Goal: Task Accomplishment & Management: Use online tool/utility

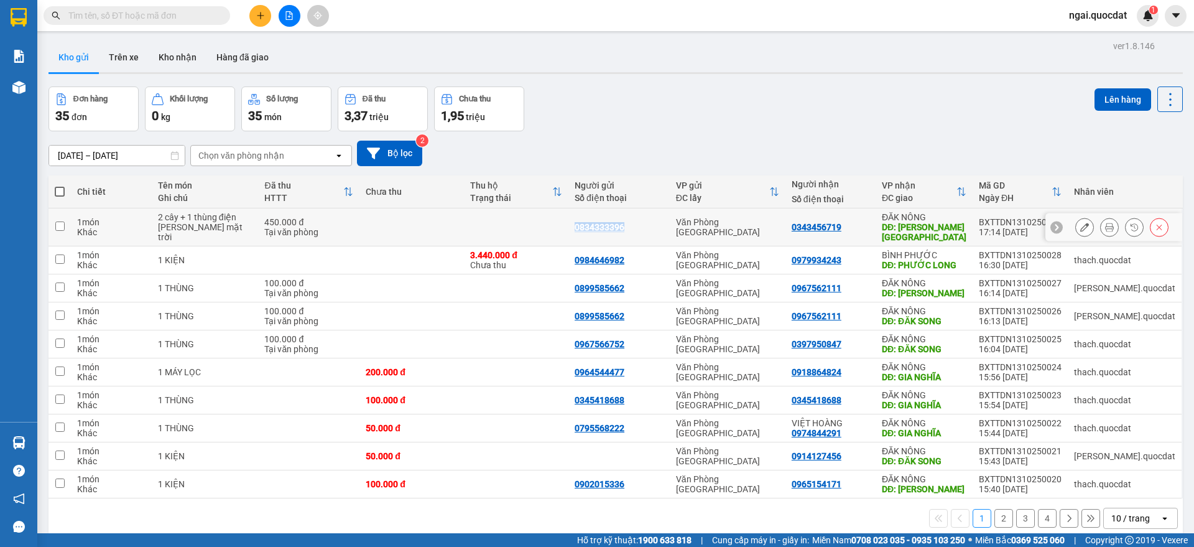
copy div "0834333396"
drag, startPoint x: 653, startPoint y: 220, endPoint x: 595, endPoint y: 223, distance: 57.9
click at [595, 223] on td "0834333396" at bounding box center [618, 227] width 101 height 38
checkbox input "true"
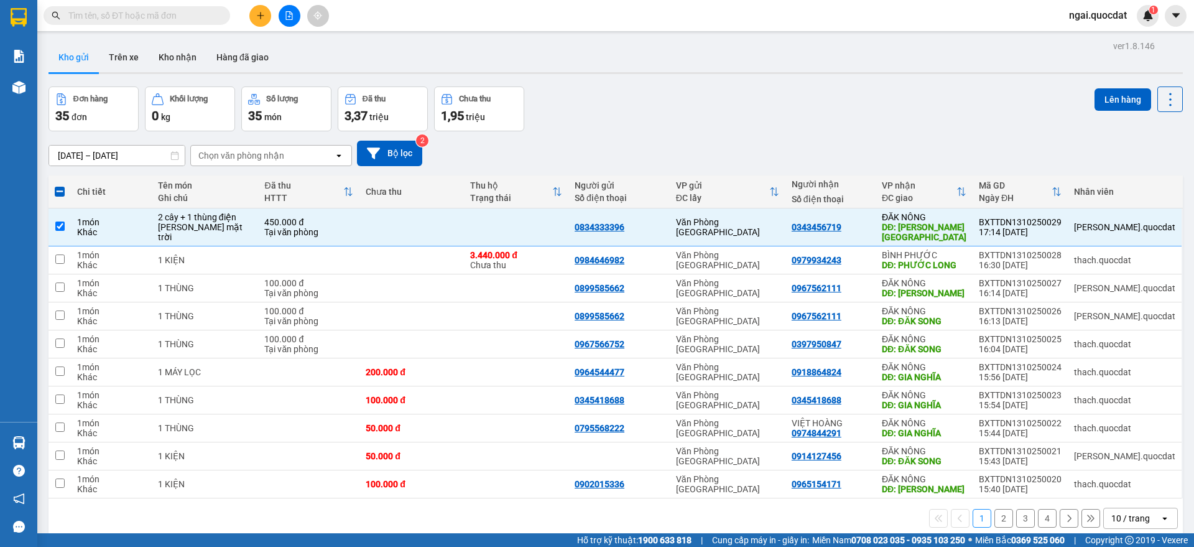
click at [179, 13] on input "text" at bounding box center [141, 16] width 147 height 14
paste input "0834333396"
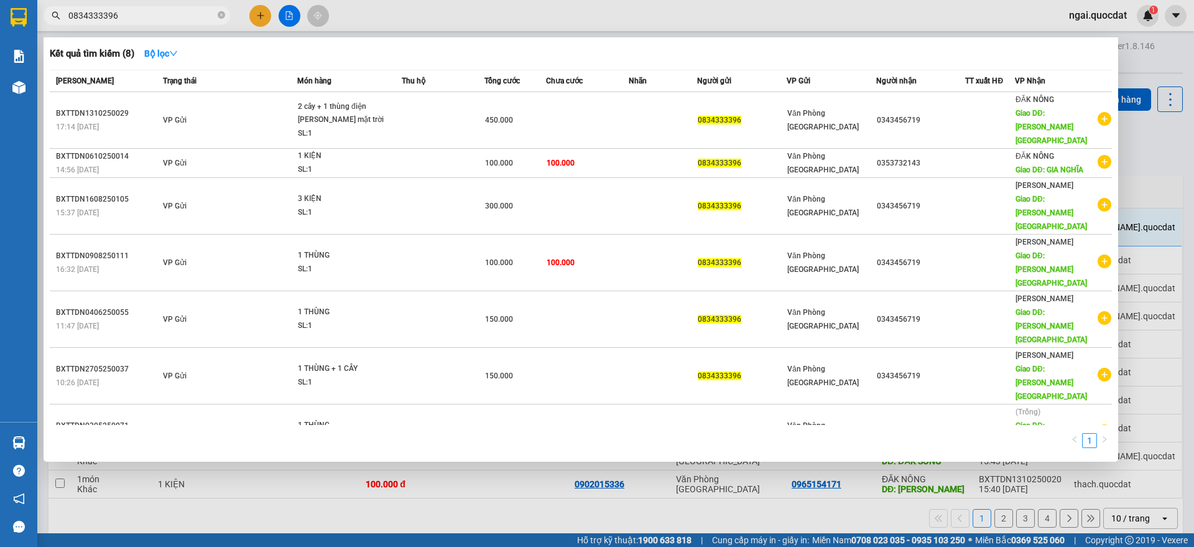
type input "0834333396"
click at [1130, 64] on div at bounding box center [597, 273] width 1194 height 547
